Goal: Task Accomplishment & Management: Use online tool/utility

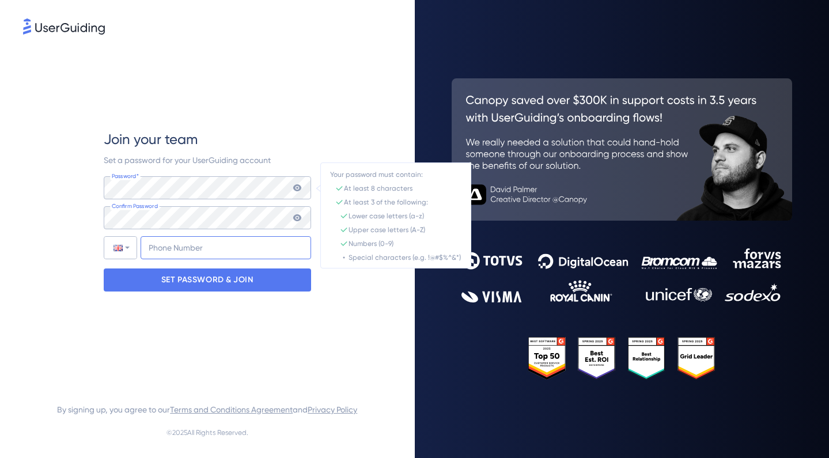
click at [201, 243] on input "+44" at bounding box center [226, 247] width 171 height 23
click at [197, 250] on input "+44 73" at bounding box center [226, 247] width 171 height 23
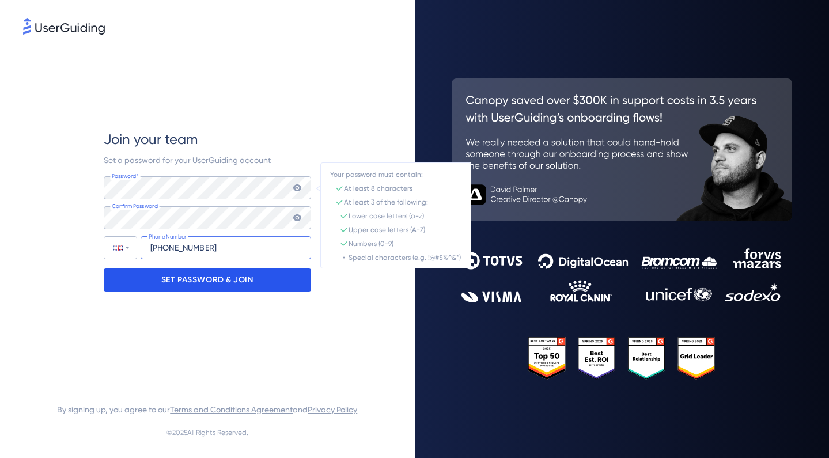
type input "[PHONE_NUMBER]"
click at [220, 284] on p "SET PASSWORD & JOIN" at bounding box center [207, 280] width 92 height 18
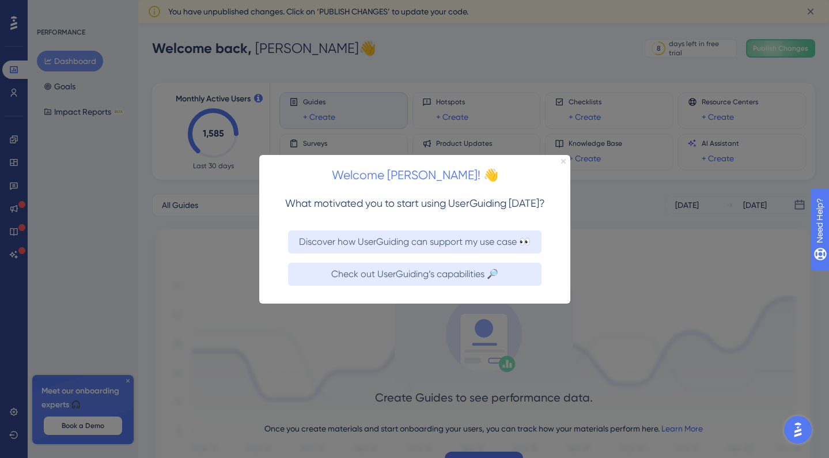
drag, startPoint x: 563, startPoint y: 163, endPoint x: 822, endPoint y: 317, distance: 301.3
click at [563, 163] on icon "Close Preview" at bounding box center [563, 160] width 5 height 5
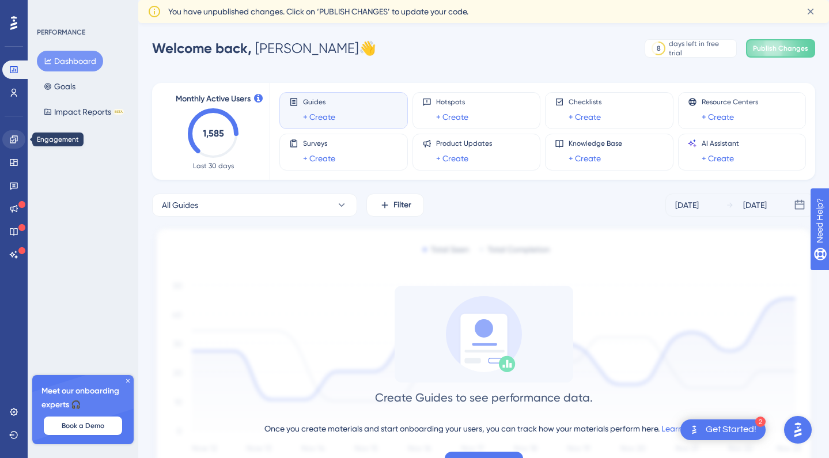
click at [13, 138] on icon at bounding box center [13, 138] width 7 height 7
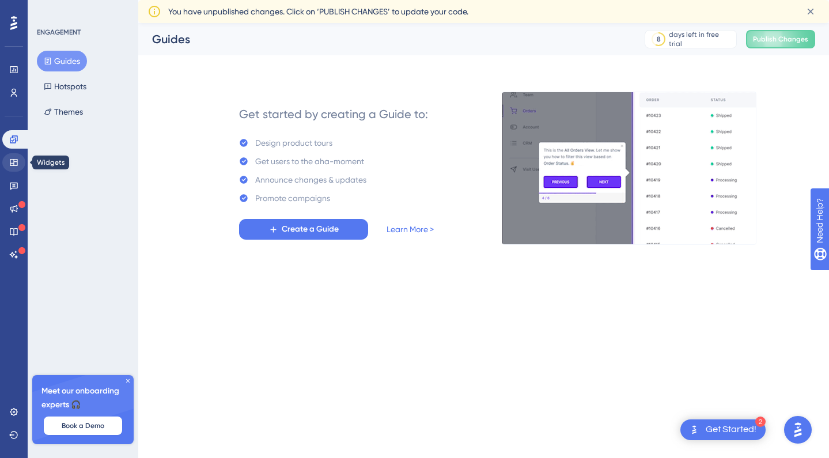
click at [17, 161] on icon at bounding box center [13, 162] width 7 height 7
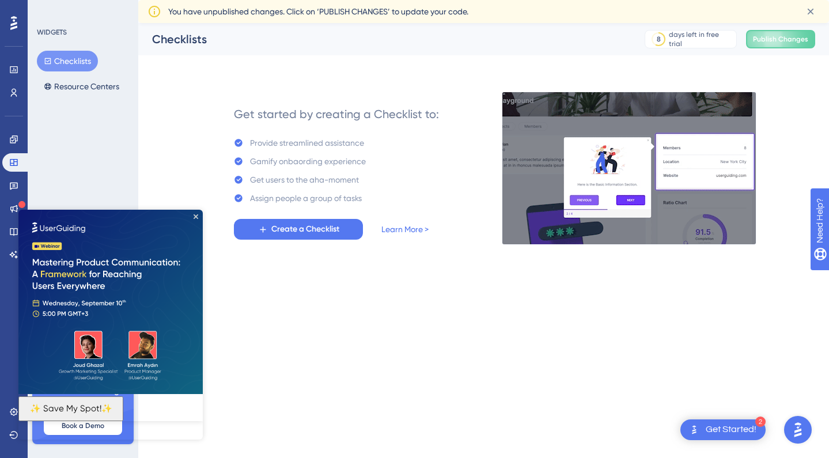
click at [199, 216] on img at bounding box center [110, 302] width 184 height 184
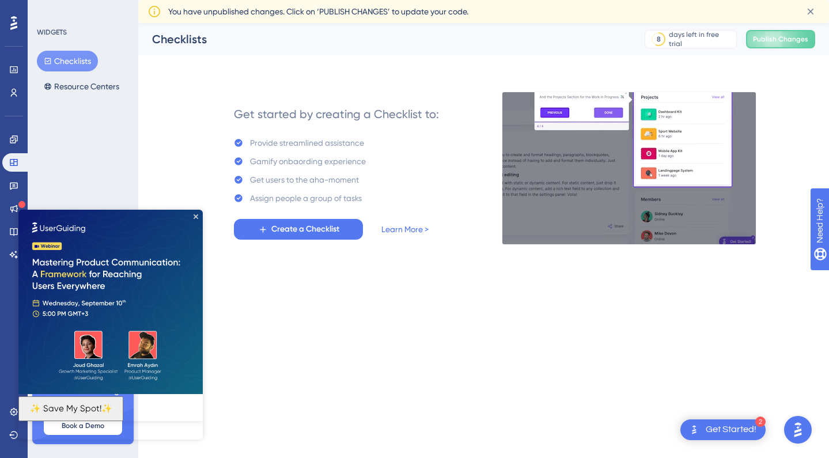
click at [195, 212] on img at bounding box center [110, 302] width 184 height 184
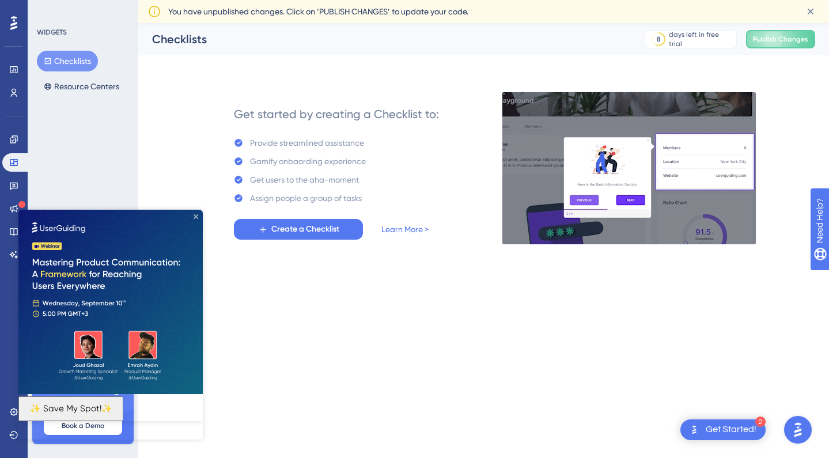
click at [196, 217] on icon "Close Preview" at bounding box center [196, 216] width 5 height 5
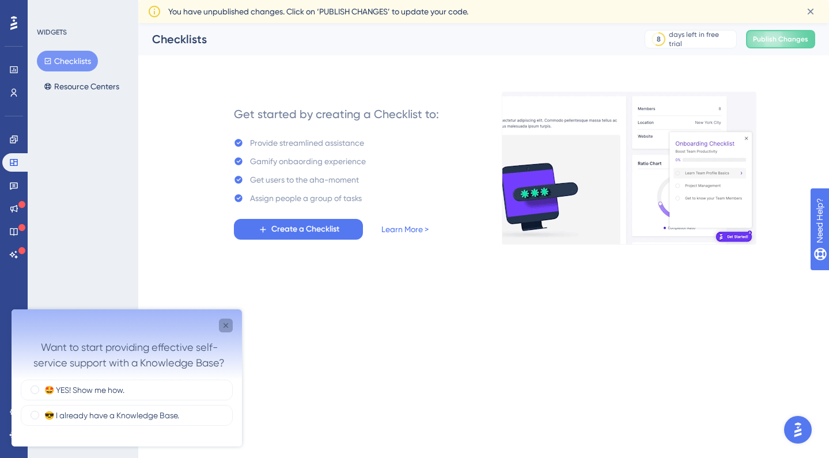
click at [226, 325] on icon "Close survey" at bounding box center [226, 325] width 5 height 5
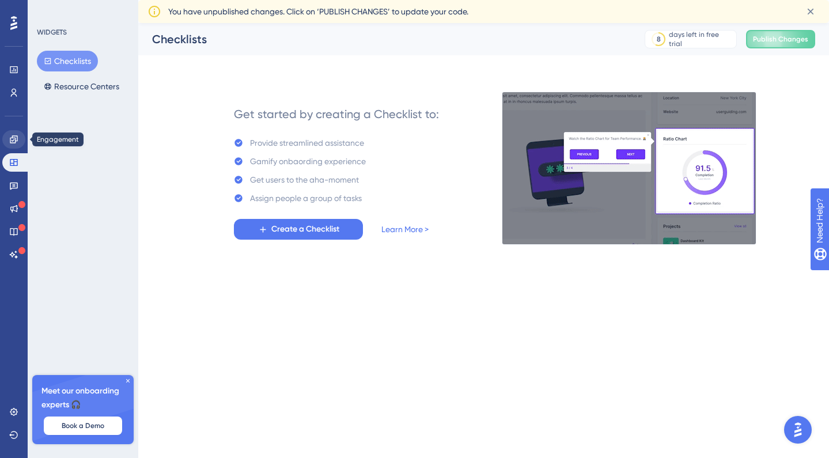
click at [12, 141] on icon at bounding box center [13, 138] width 7 height 7
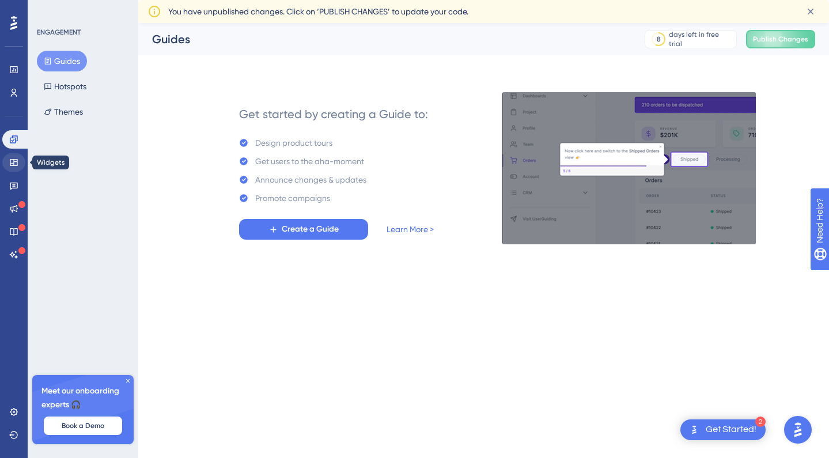
click at [17, 161] on icon at bounding box center [13, 162] width 7 height 7
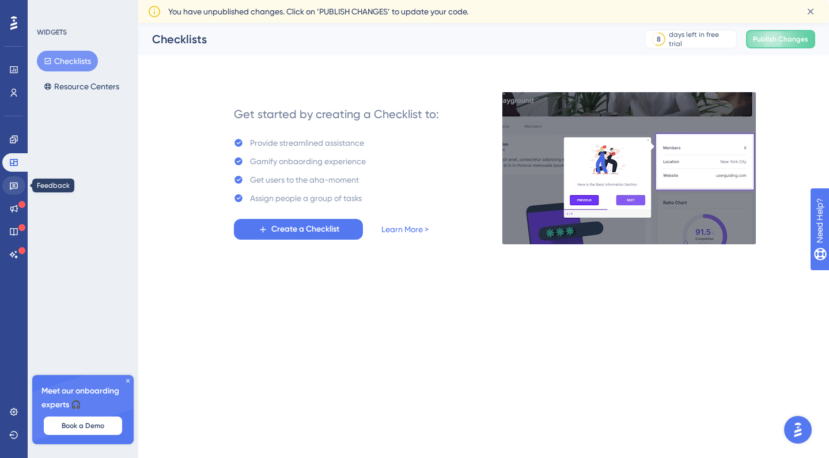
click at [13, 187] on icon at bounding box center [14, 186] width 8 height 7
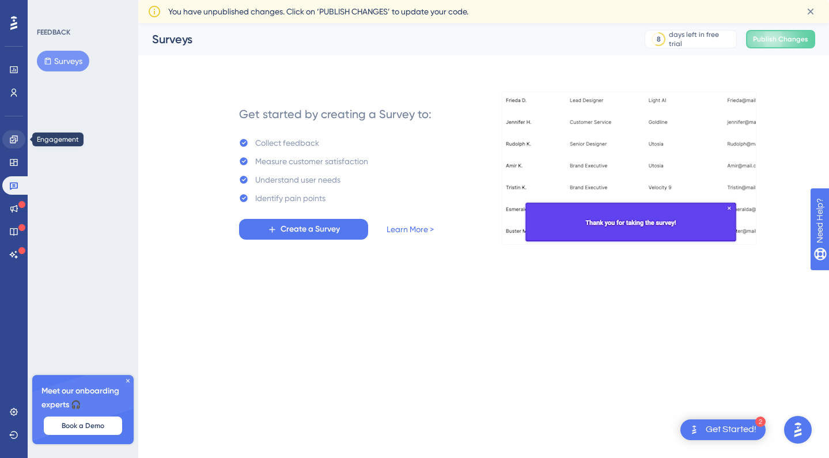
click at [17, 141] on icon at bounding box center [13, 138] width 7 height 7
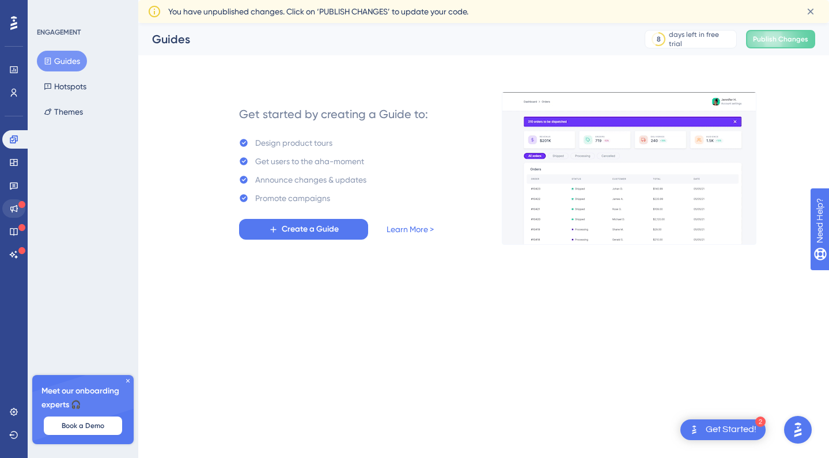
click at [15, 209] on icon at bounding box center [13, 208] width 9 height 9
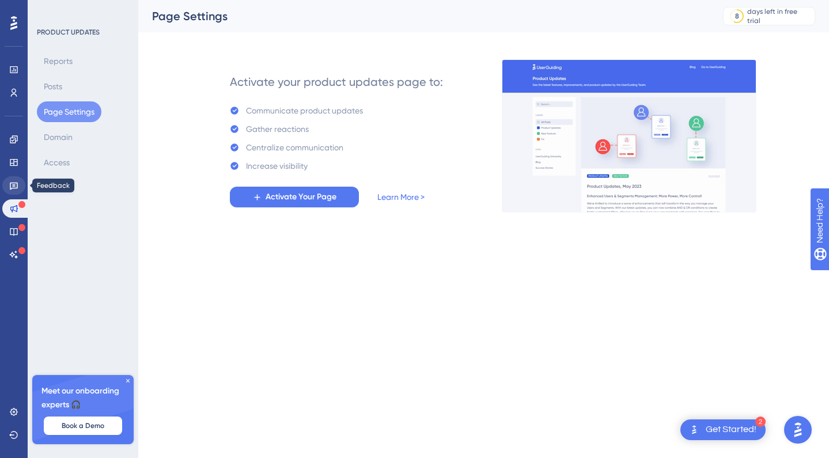
click at [14, 191] on link at bounding box center [13, 185] width 23 height 18
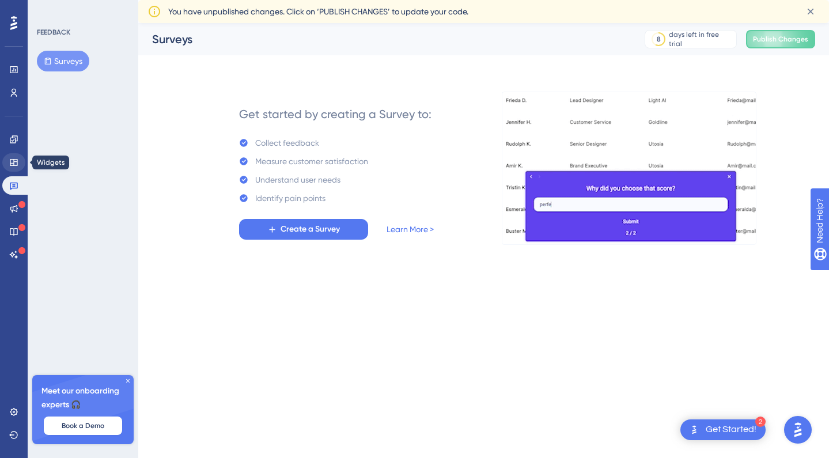
click at [14, 168] on link at bounding box center [13, 162] width 23 height 18
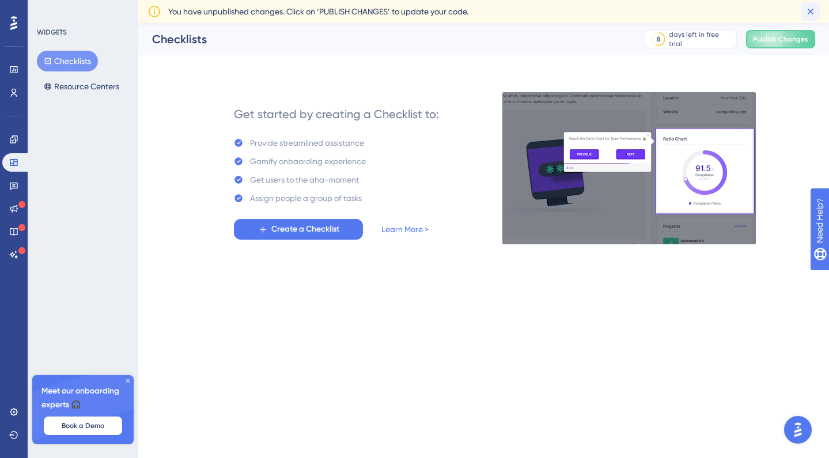
click at [813, 14] on icon at bounding box center [811, 12] width 6 height 6
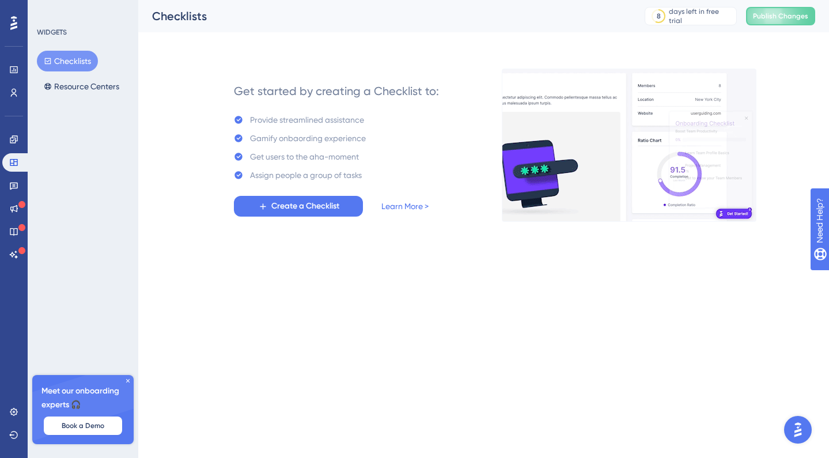
click at [127, 380] on icon at bounding box center [127, 380] width 3 height 3
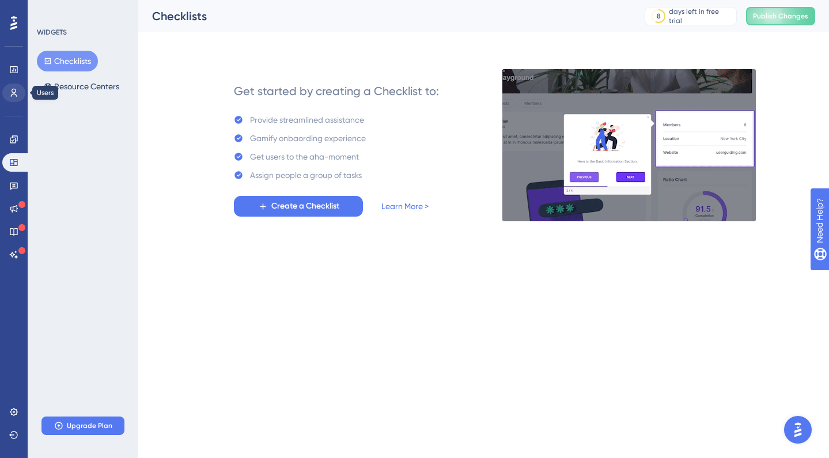
click at [14, 93] on icon at bounding box center [14, 93] width 6 height 8
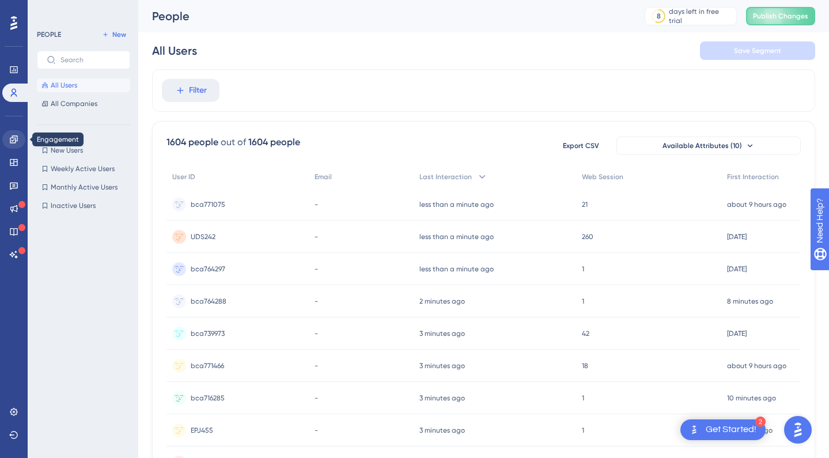
click at [16, 138] on icon at bounding box center [13, 138] width 7 height 7
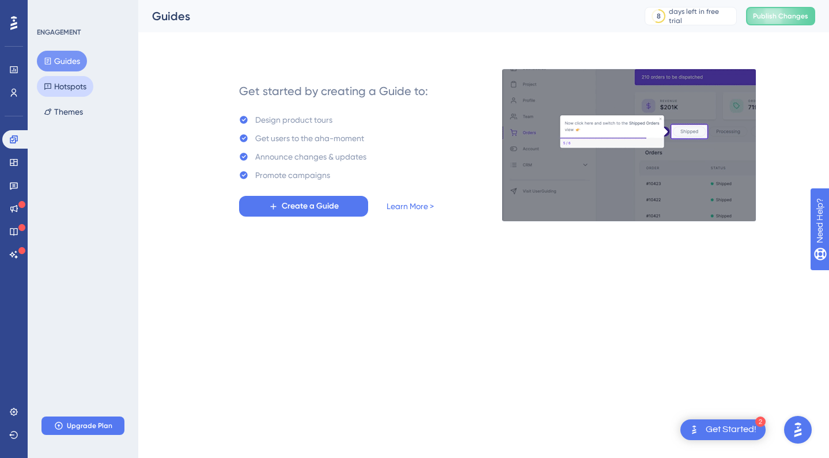
click at [67, 89] on button "Hotspots" at bounding box center [65, 86] width 56 height 21
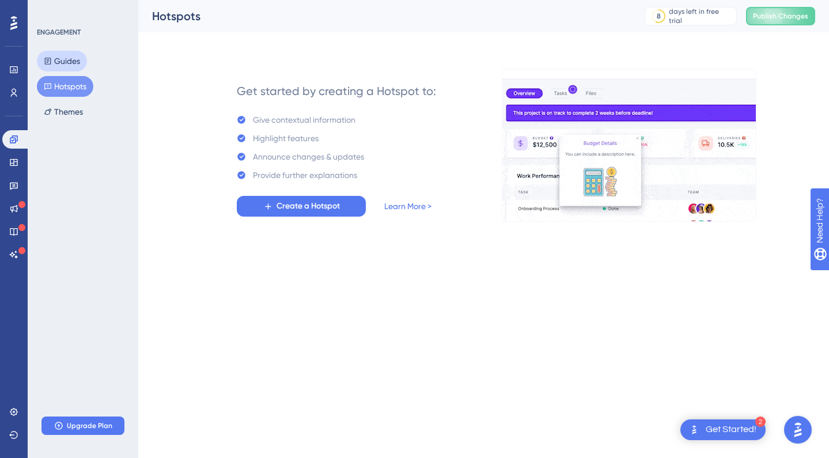
click at [72, 55] on button "Guides" at bounding box center [62, 61] width 50 height 21
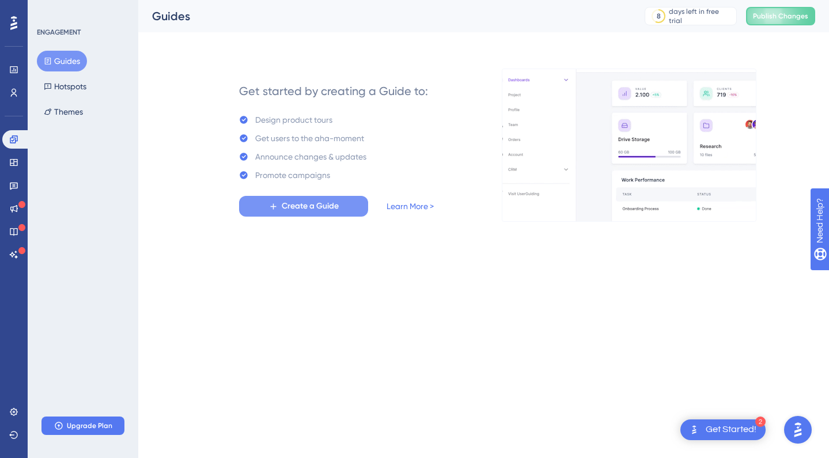
click at [311, 211] on span "Create a Guide" at bounding box center [310, 206] width 57 height 14
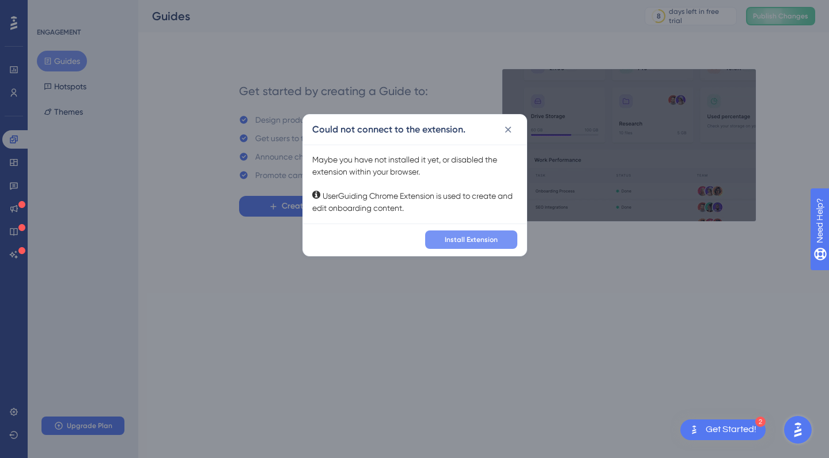
click at [493, 240] on span "Install Extension" at bounding box center [471, 239] width 53 height 9
